Goal: Task Accomplishment & Management: Use online tool/utility

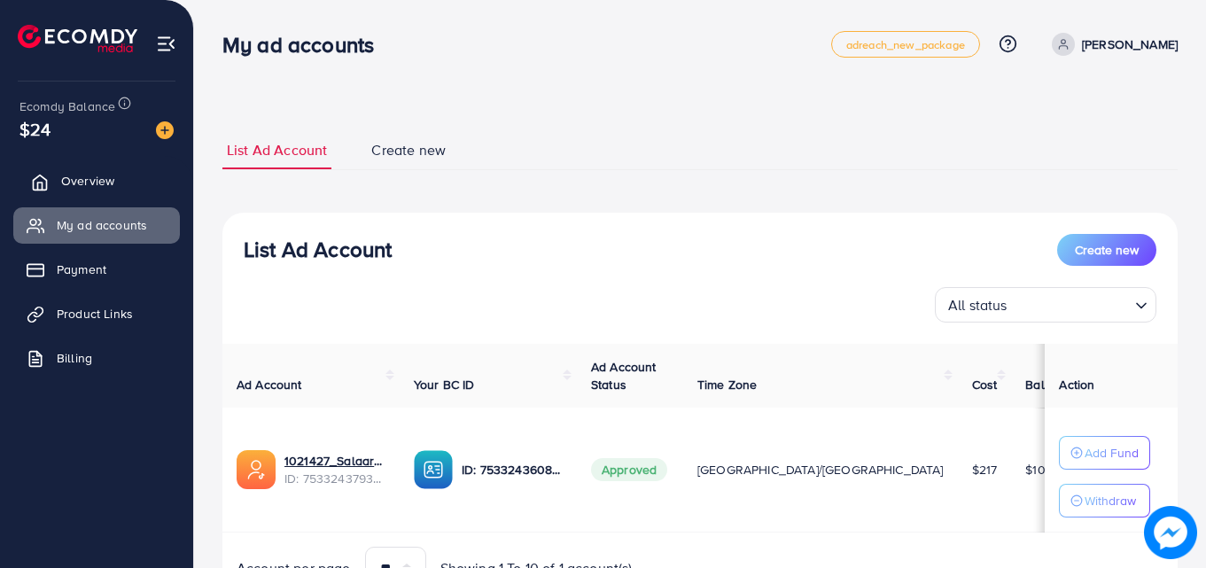
click at [119, 164] on link "Overview" at bounding box center [96, 180] width 167 height 35
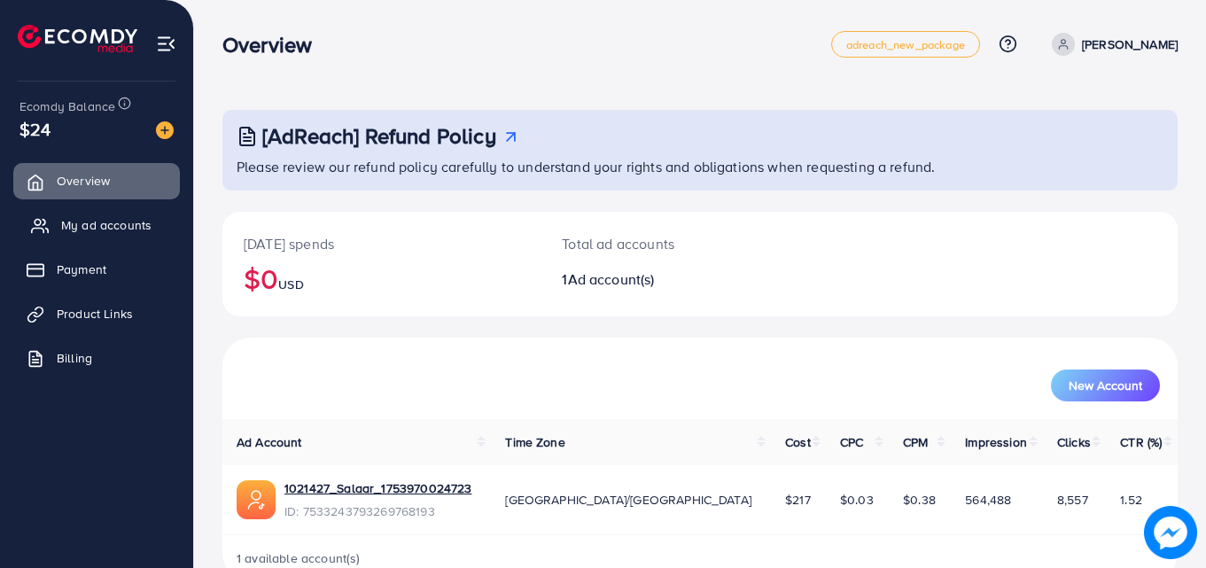
click at [108, 221] on span "My ad accounts" at bounding box center [106, 225] width 90 height 18
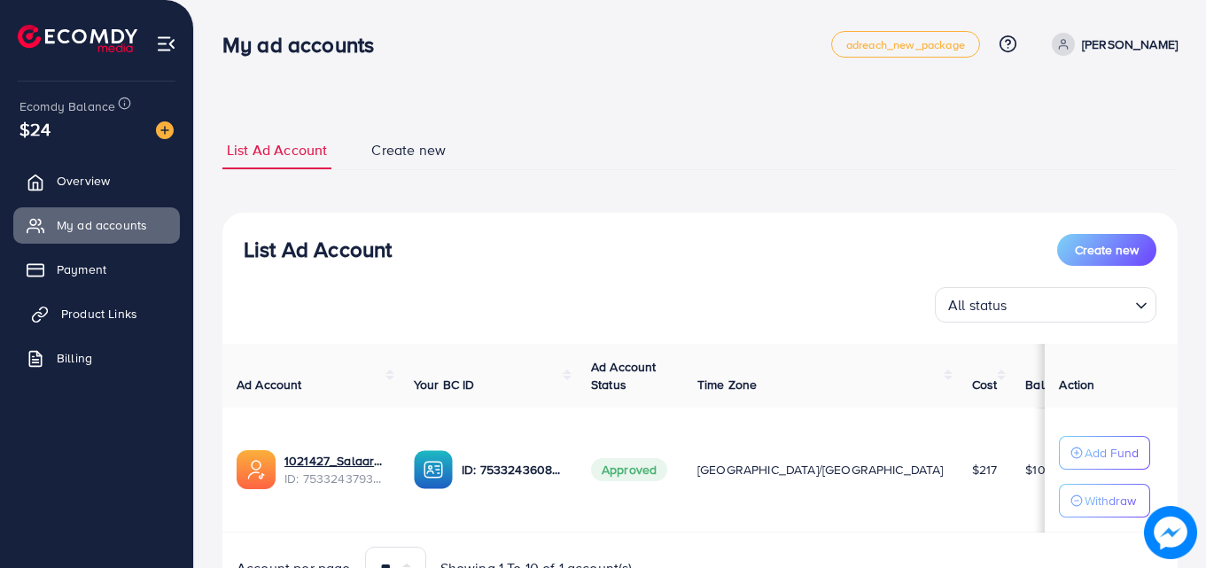
click at [165, 308] on link "Product Links" at bounding box center [96, 313] width 167 height 35
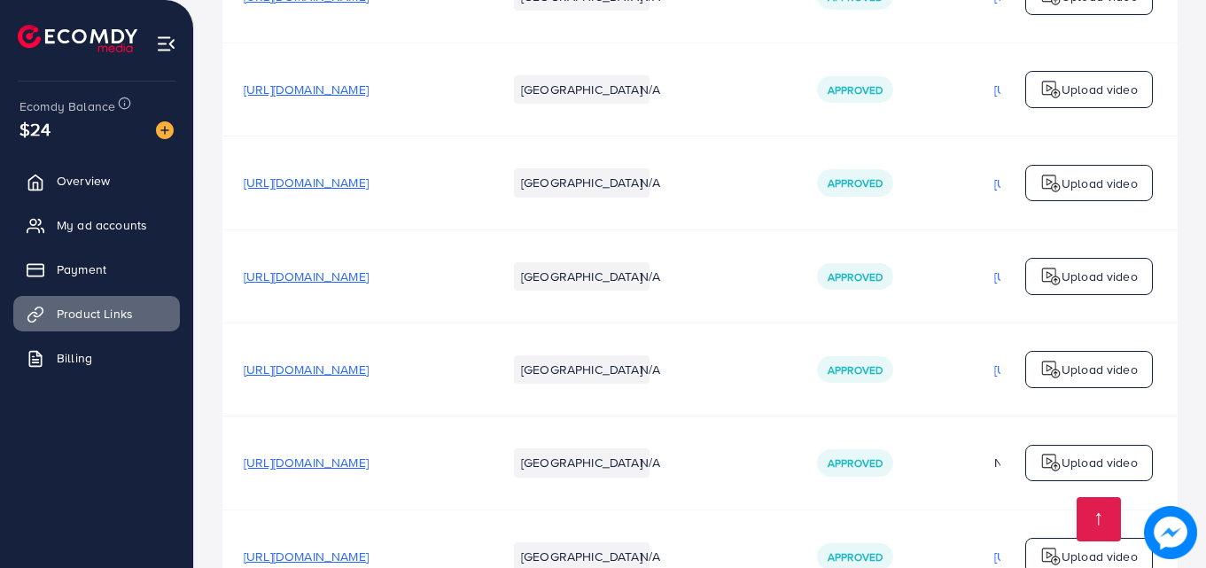
scroll to position [798, 0]
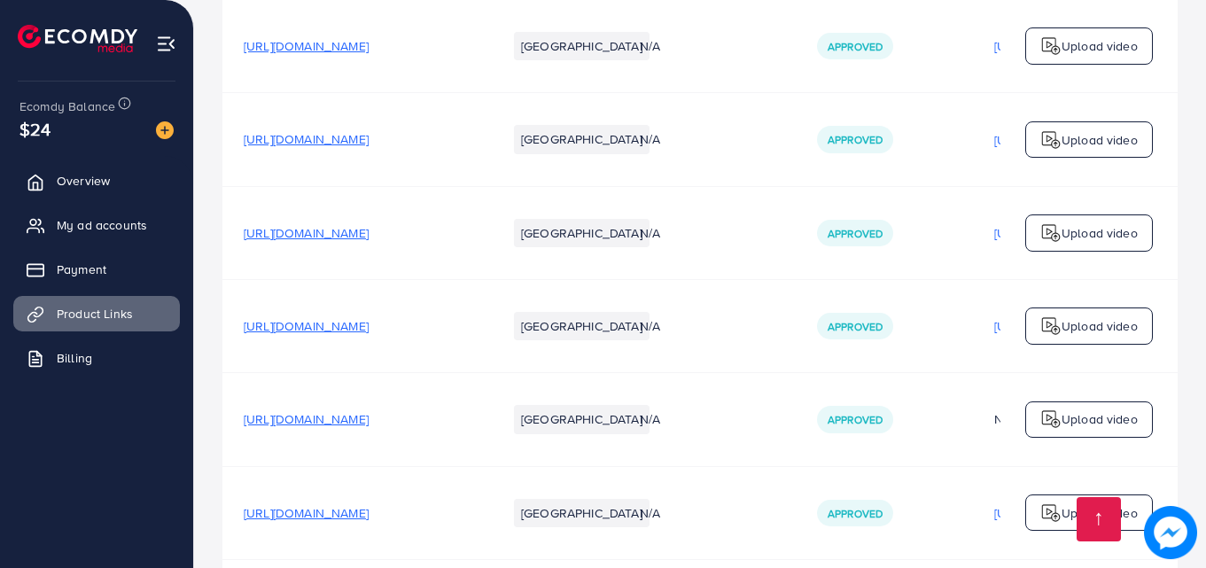
click at [369, 148] on span "[URL][DOMAIN_NAME]" at bounding box center [306, 139] width 125 height 18
